Goal: Information Seeking & Learning: Learn about a topic

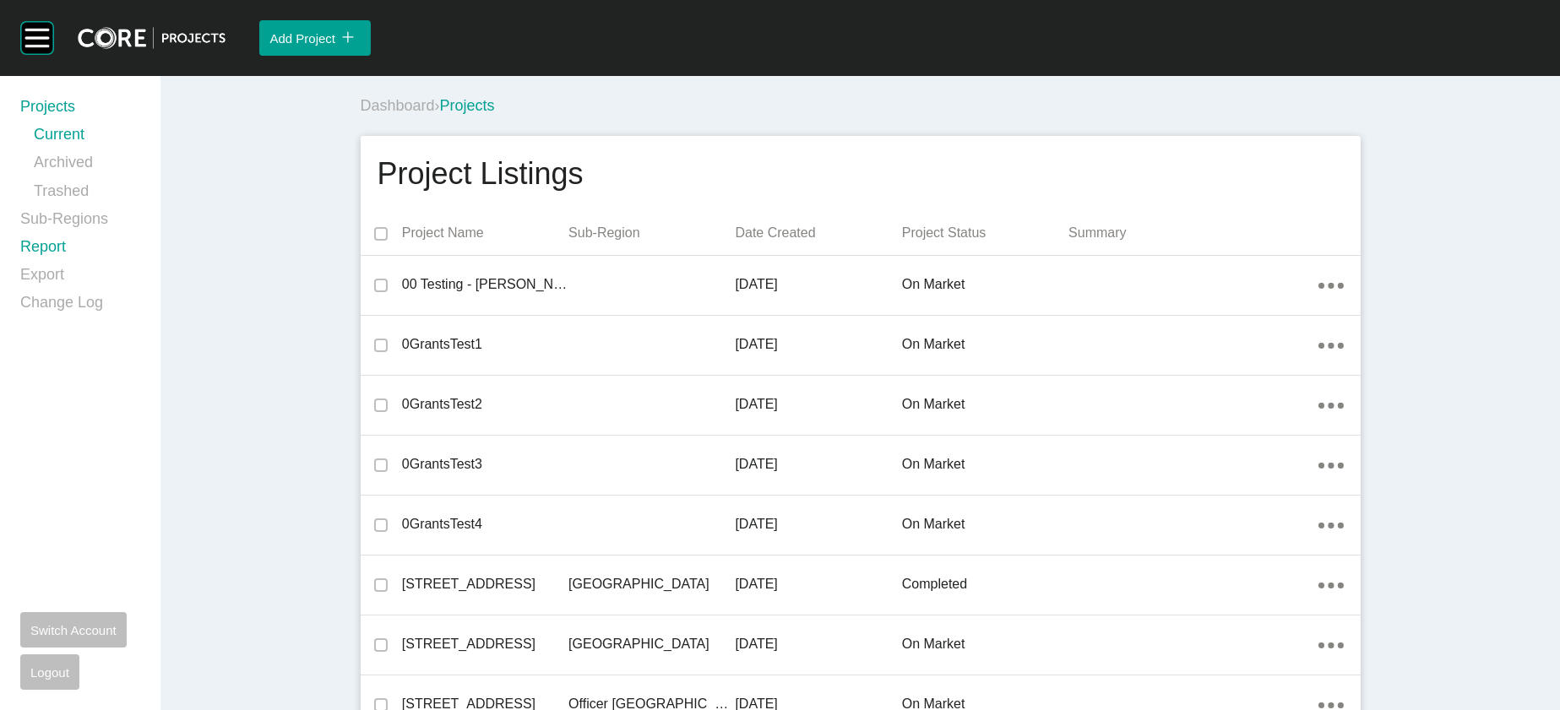
click at [84, 264] on link "Report" at bounding box center [80, 251] width 120 height 28
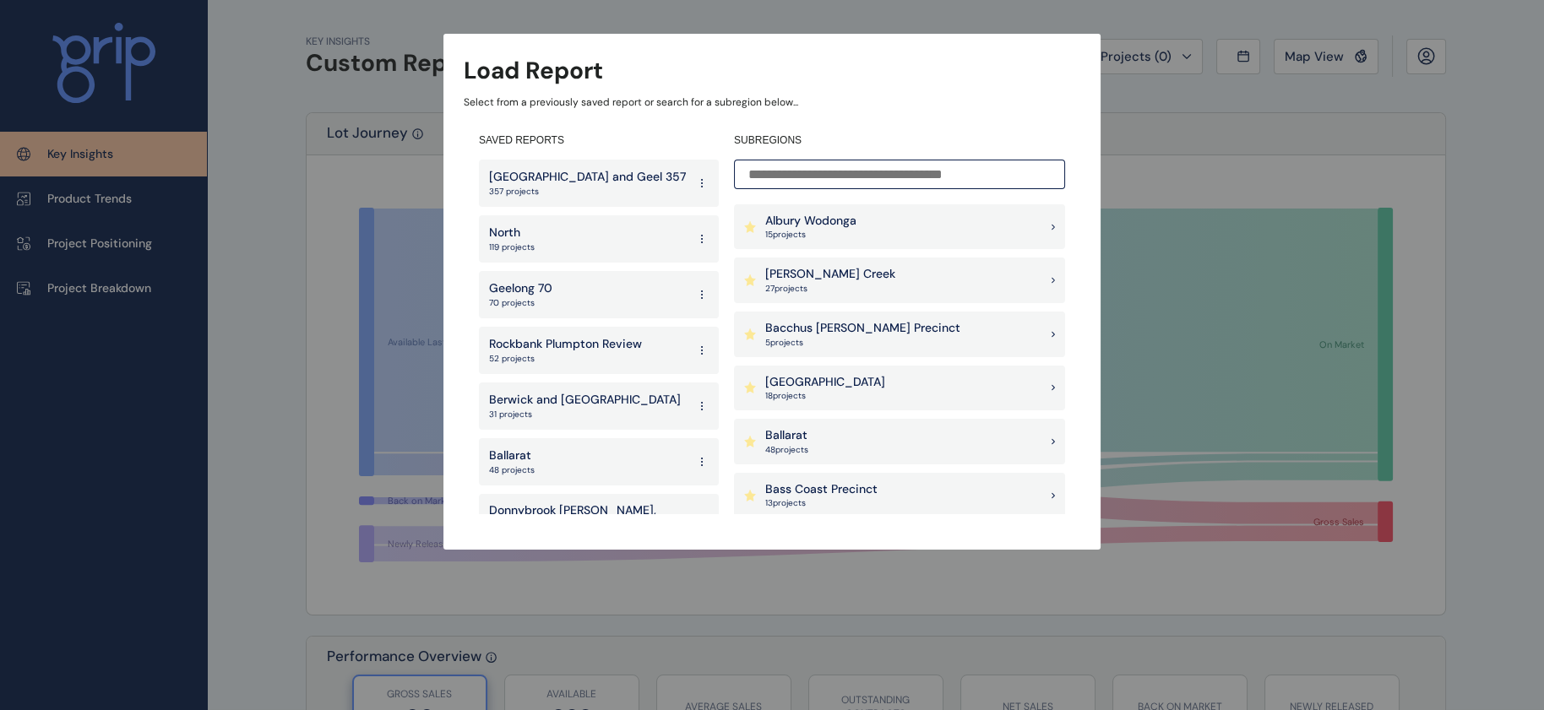
click at [629, 185] on div "[GEOGRAPHIC_DATA] and Geel 357 357 projects" at bounding box center [599, 183] width 240 height 47
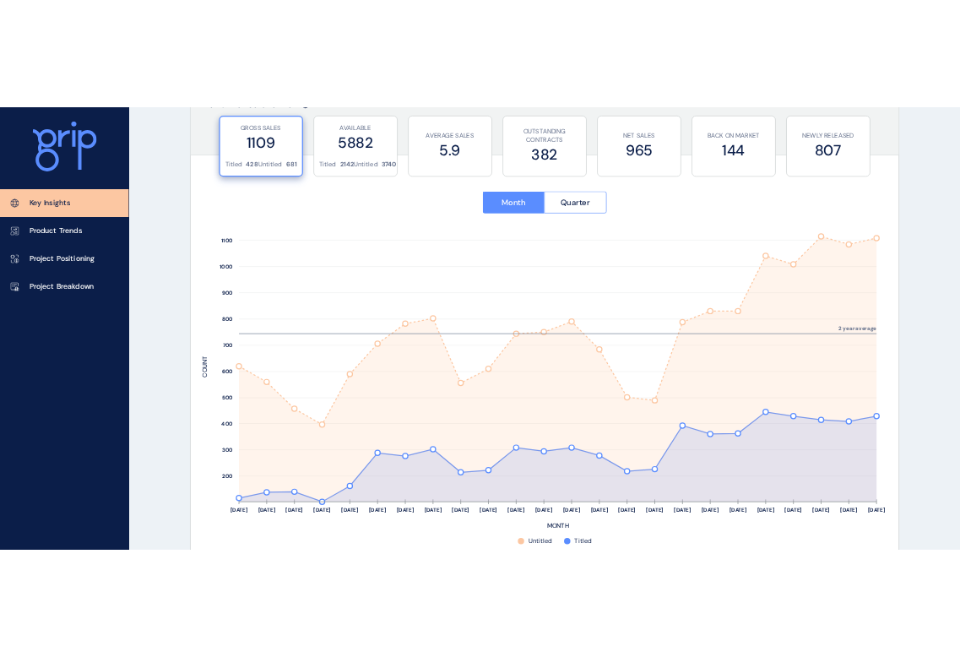
scroll to position [653, 0]
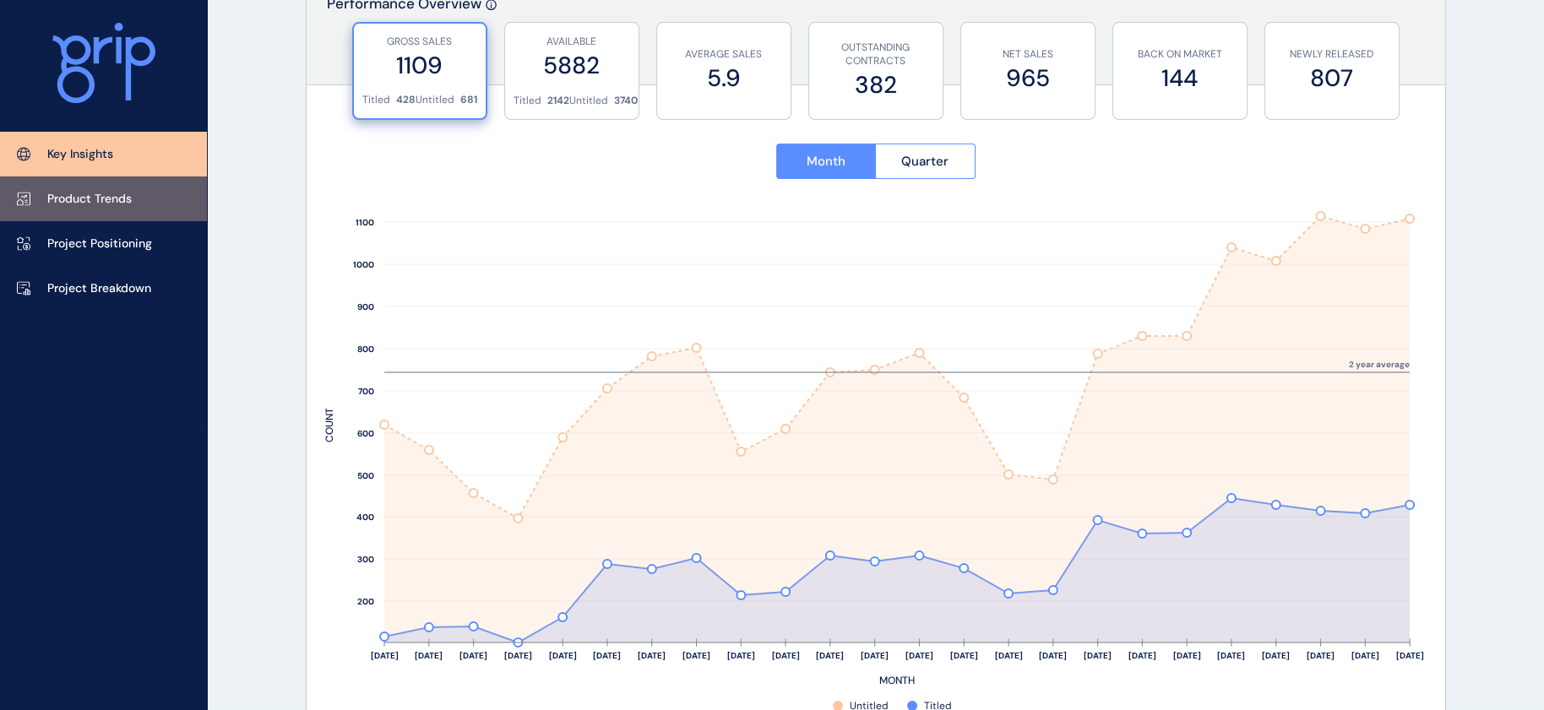
click at [127, 187] on link "Product Trends" at bounding box center [103, 199] width 207 height 45
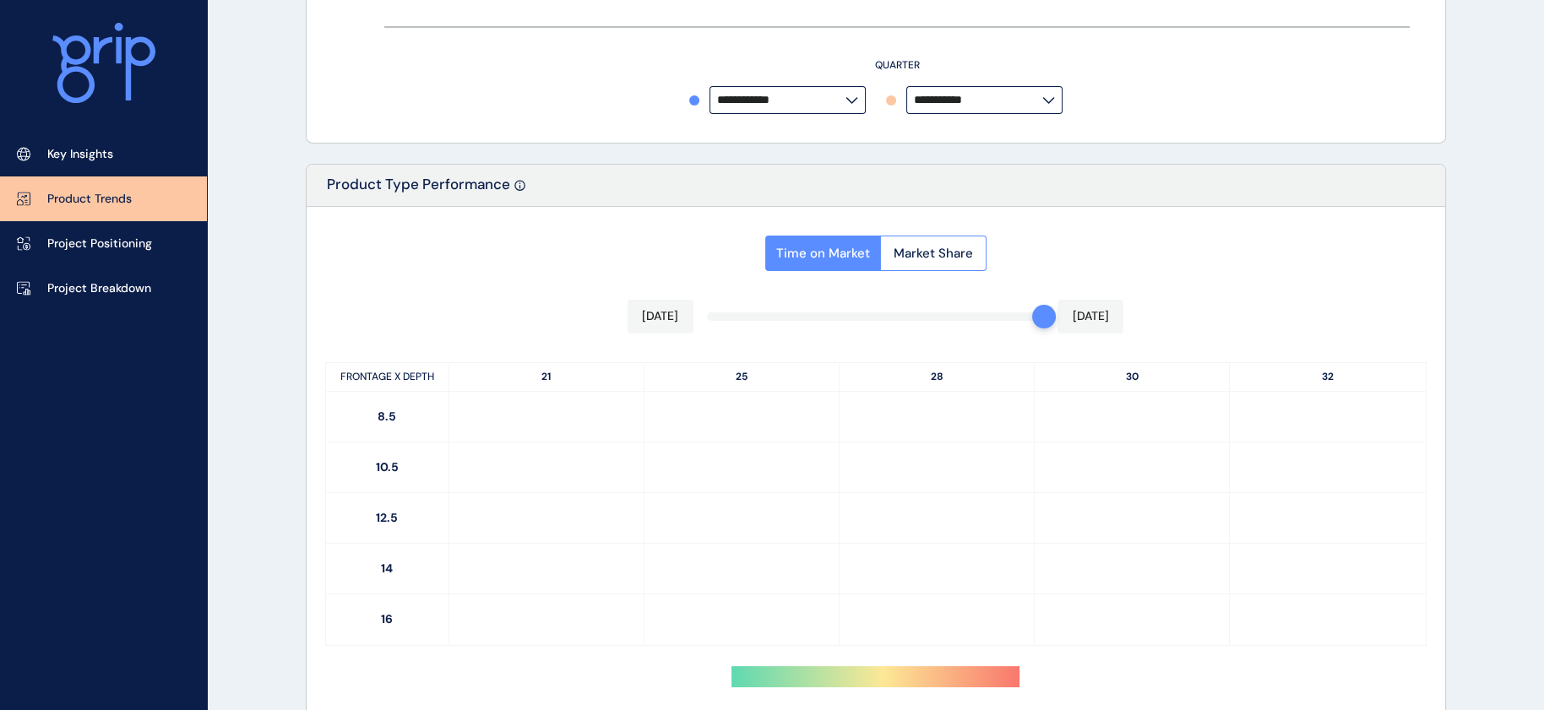
type input "**********"
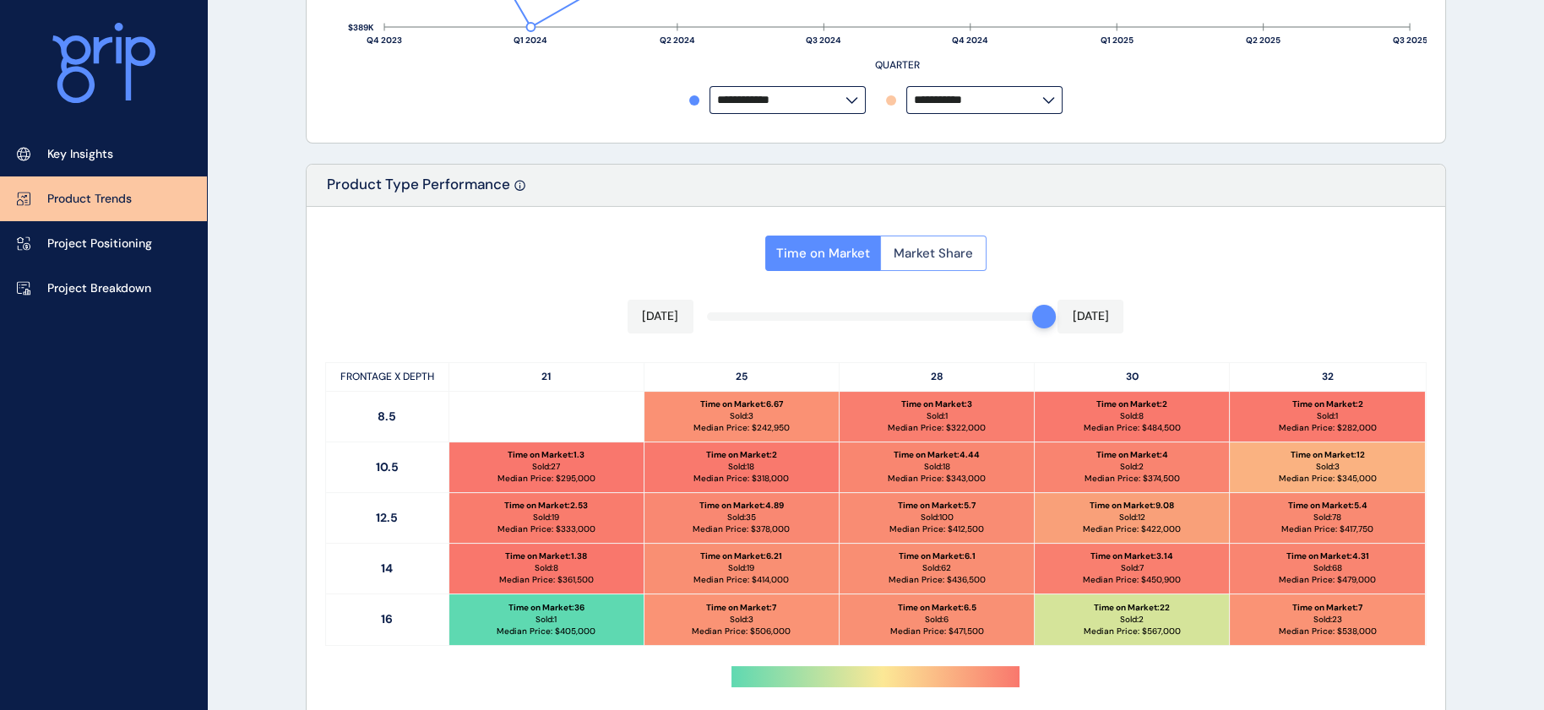
click at [973, 255] on span "Market Share" at bounding box center [933, 253] width 79 height 17
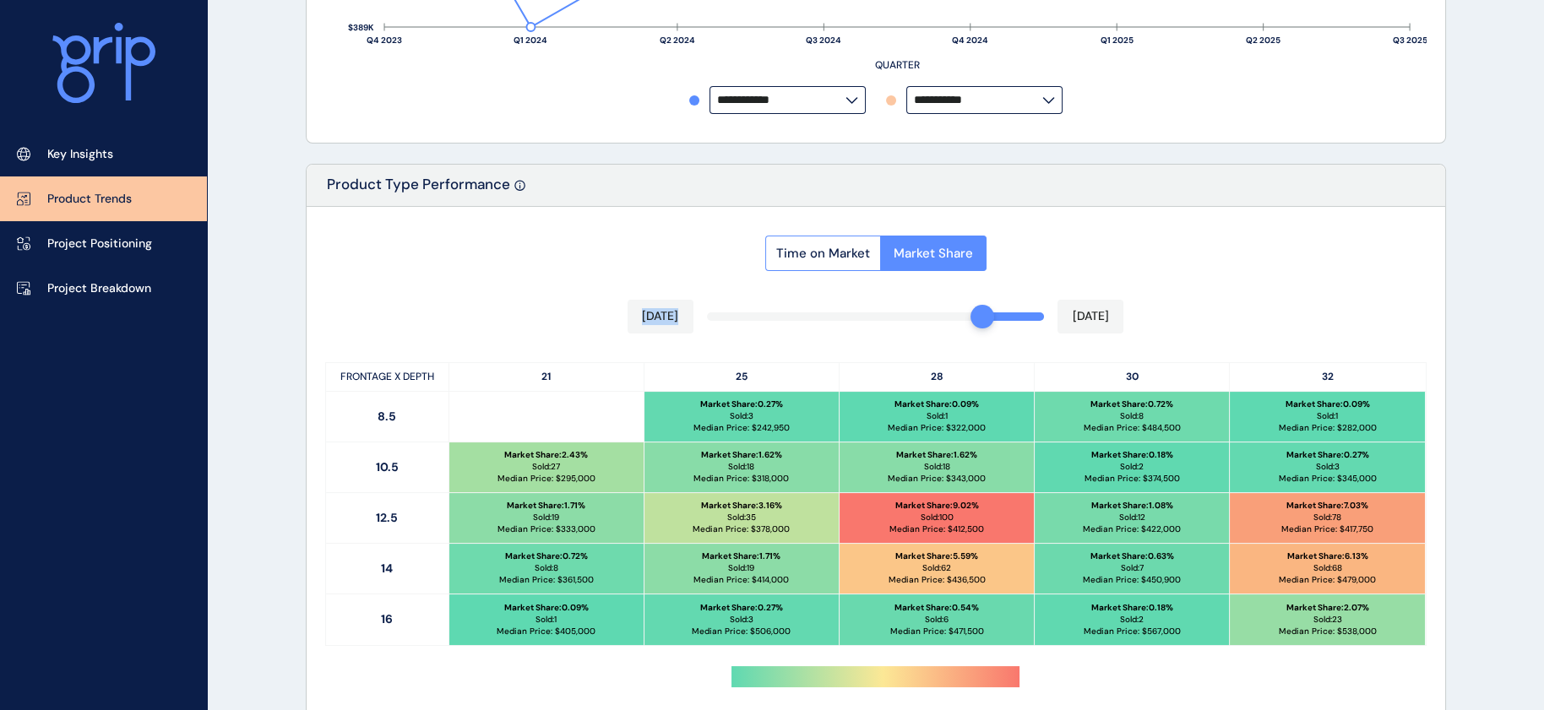
drag, startPoint x: 1018, startPoint y: 336, endPoint x: 953, endPoint y: 329, distance: 65.5
click at [953, 329] on div "Time on Market Market Share [DATE] [DATE] FRONTAGE X DEPTH 21 25 28 30 32 8.5 M…" at bounding box center [876, 474] width 1139 height 534
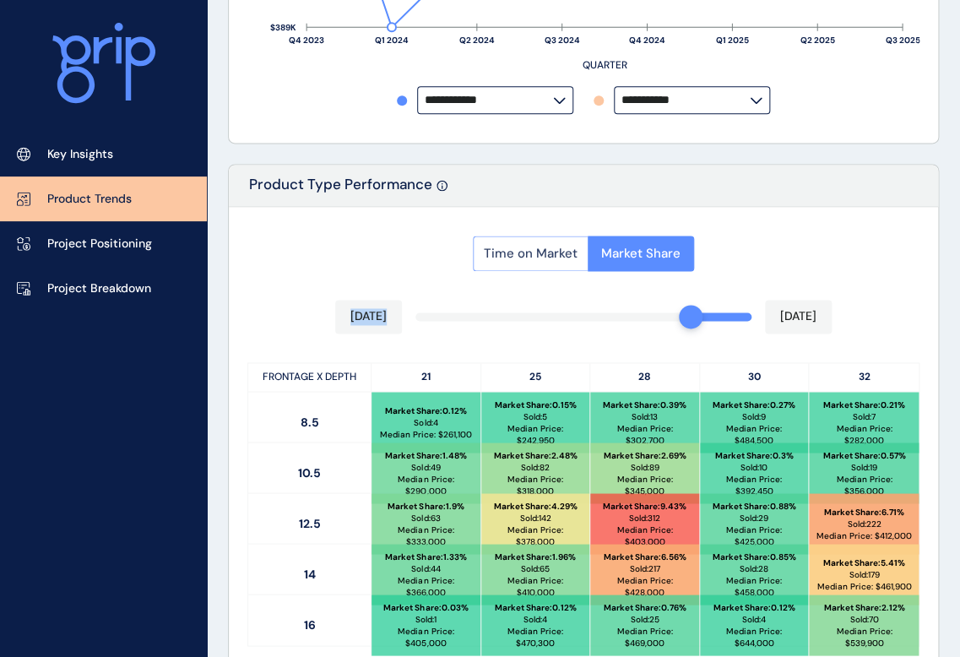
click at [539, 262] on span "Time on Market" at bounding box center [531, 253] width 94 height 17
